Goal: Information Seeking & Learning: Learn about a topic

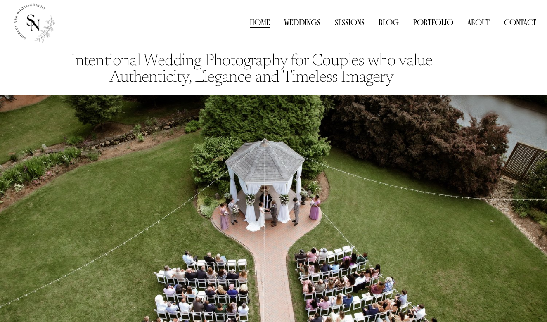
click at [303, 22] on link "Weddings" at bounding box center [302, 23] width 36 height 12
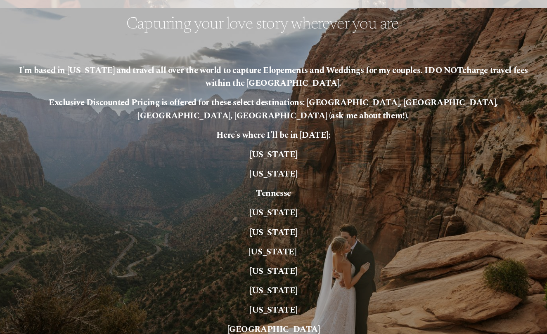
scroll to position [1562, 0]
click at [274, 148] on strong "North Carolina" at bounding box center [273, 154] width 47 height 13
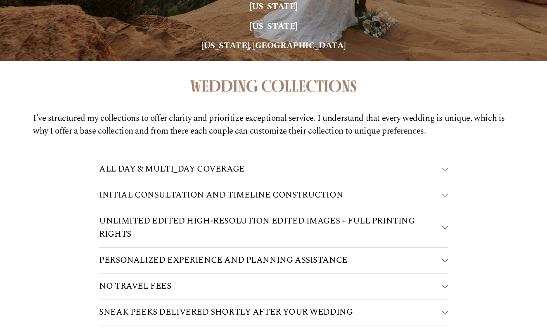
scroll to position [1910, 0]
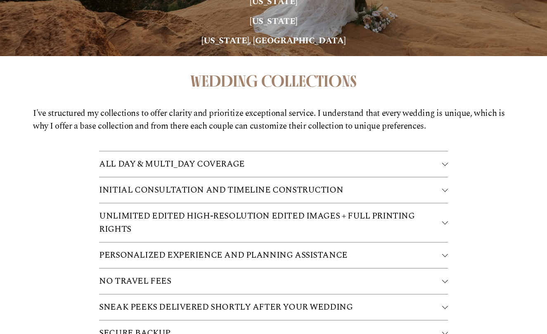
click at [192, 158] on span "ALL DAY & MULTI_DAY COVERAGE" at bounding box center [270, 164] width 342 height 13
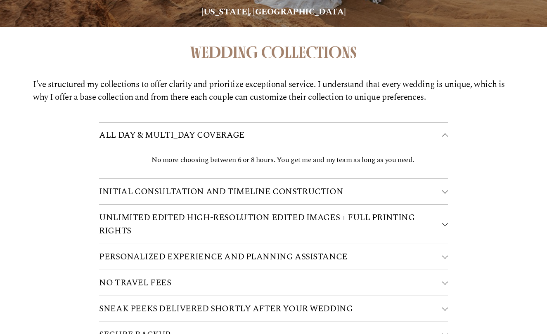
scroll to position [1943, 0]
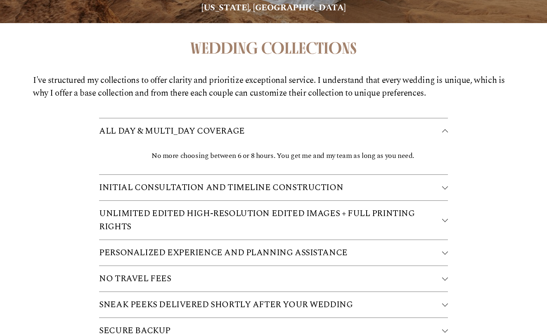
click at [286, 181] on span "INITIAL CONSULTATION AND TIMELINE CONSTRUCTION" at bounding box center [270, 187] width 342 height 13
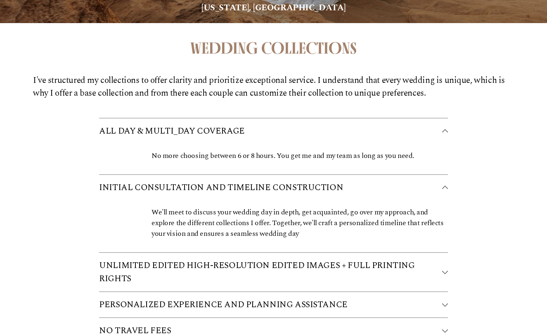
click at [262, 259] on span "UNLIMITED EDITED HIGH-RESOLUTION EDITED IMAGES + FULL PRINTING RIGHTS" at bounding box center [270, 272] width 342 height 26
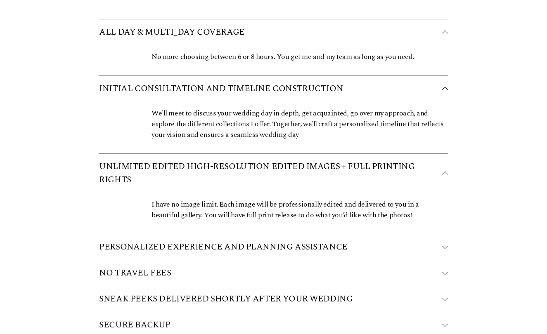
scroll to position [2047, 0]
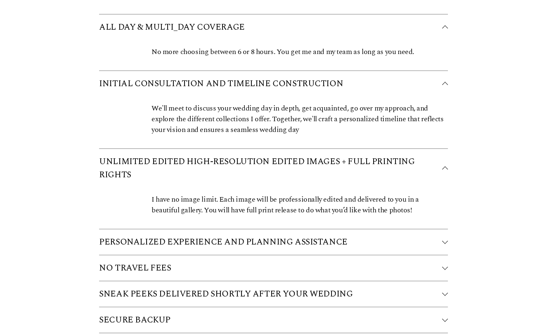
click at [267, 236] on span "PERSONALIZED EXPERIENCE AND PLANNING ASSISTANCE" at bounding box center [270, 242] width 342 height 13
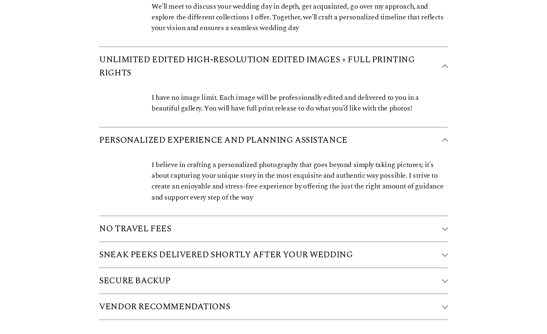
scroll to position [2149, 0]
click at [264, 222] on span "NO TRAVEL FEES" at bounding box center [270, 228] width 342 height 13
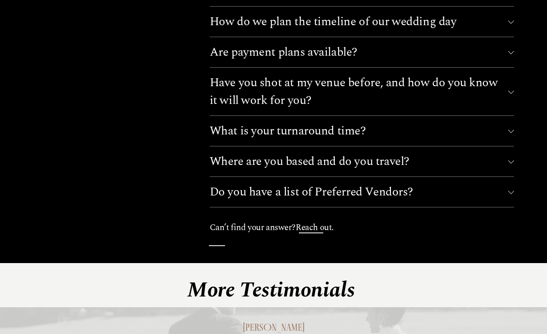
scroll to position [3740, 0]
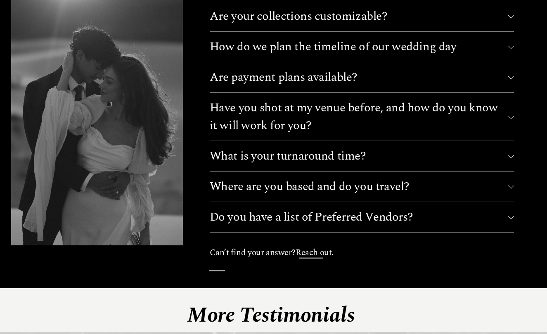
drag, startPoint x: 269, startPoint y: 283, endPoint x: 290, endPoint y: 227, distance: 59.4
click at [275, 299] on em "More Testimonials" at bounding box center [270, 315] width 167 height 33
click at [277, 299] on em "More Testimonials" at bounding box center [270, 315] width 167 height 33
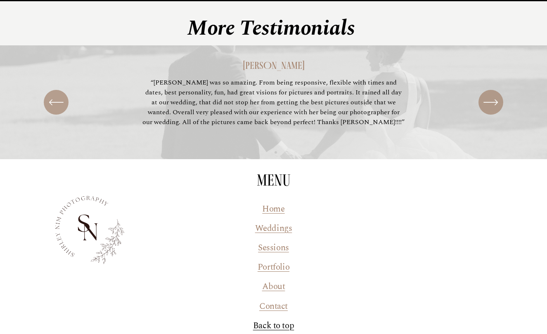
scroll to position [4028, 0]
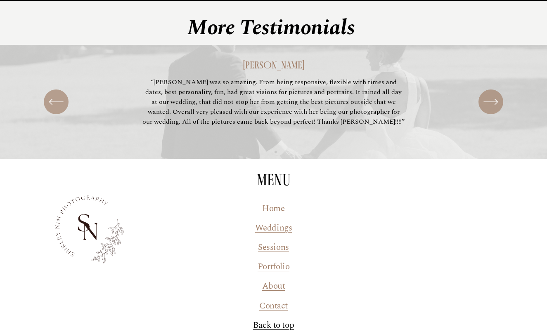
click at [266, 280] on link "About" at bounding box center [273, 286] width 23 height 13
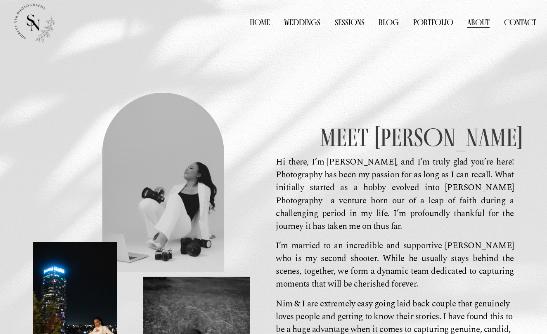
click at [394, 23] on link "Blog" at bounding box center [388, 23] width 20 height 12
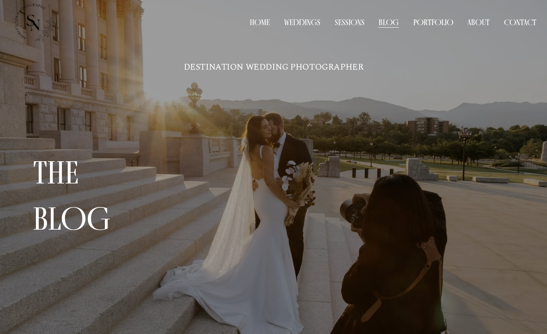
click at [245, 71] on p "DESTINATION WEDDING PHOTOGRAPHER" at bounding box center [273, 67] width 304 height 13
click at [259, 24] on link "Home" at bounding box center [260, 23] width 20 height 12
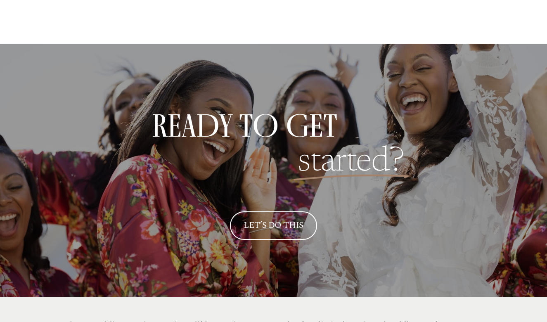
scroll to position [2546, 0]
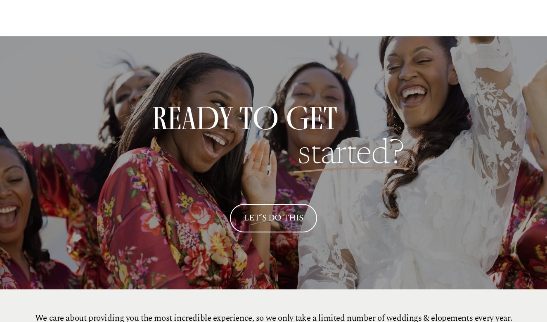
click at [262, 211] on link "LET’S DO THIS" at bounding box center [273, 218] width 87 height 28
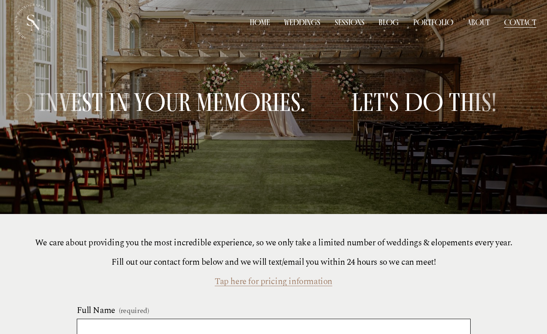
click at [263, 26] on link "Home" at bounding box center [260, 23] width 20 height 12
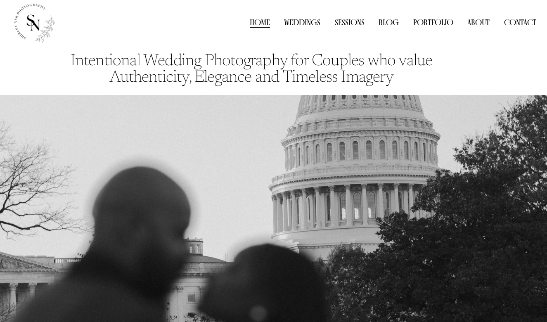
drag, startPoint x: 267, startPoint y: 12, endPoint x: 246, endPoint y: 10, distance: 20.7
click at [246, 10] on div "Home Weddings Sessions Blog Portfolio Weddings" at bounding box center [273, 22] width 525 height 44
